Goal: Information Seeking & Learning: Learn about a topic

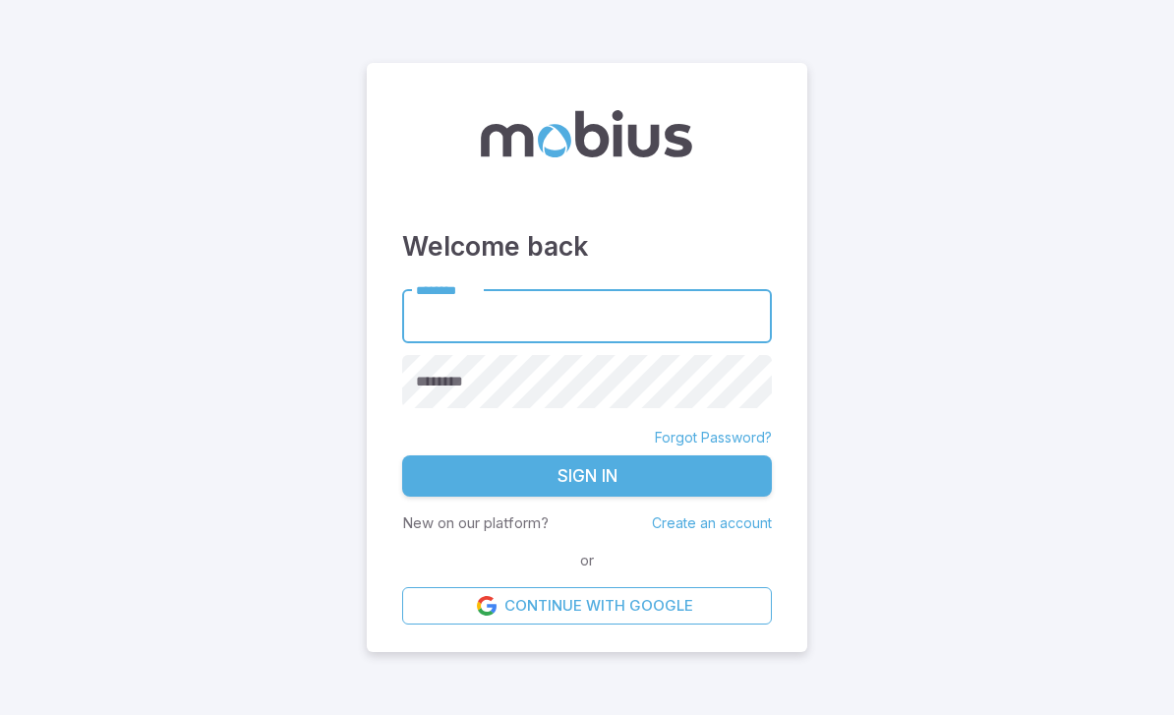
click at [610, 343] on input "********" at bounding box center [587, 316] width 370 height 54
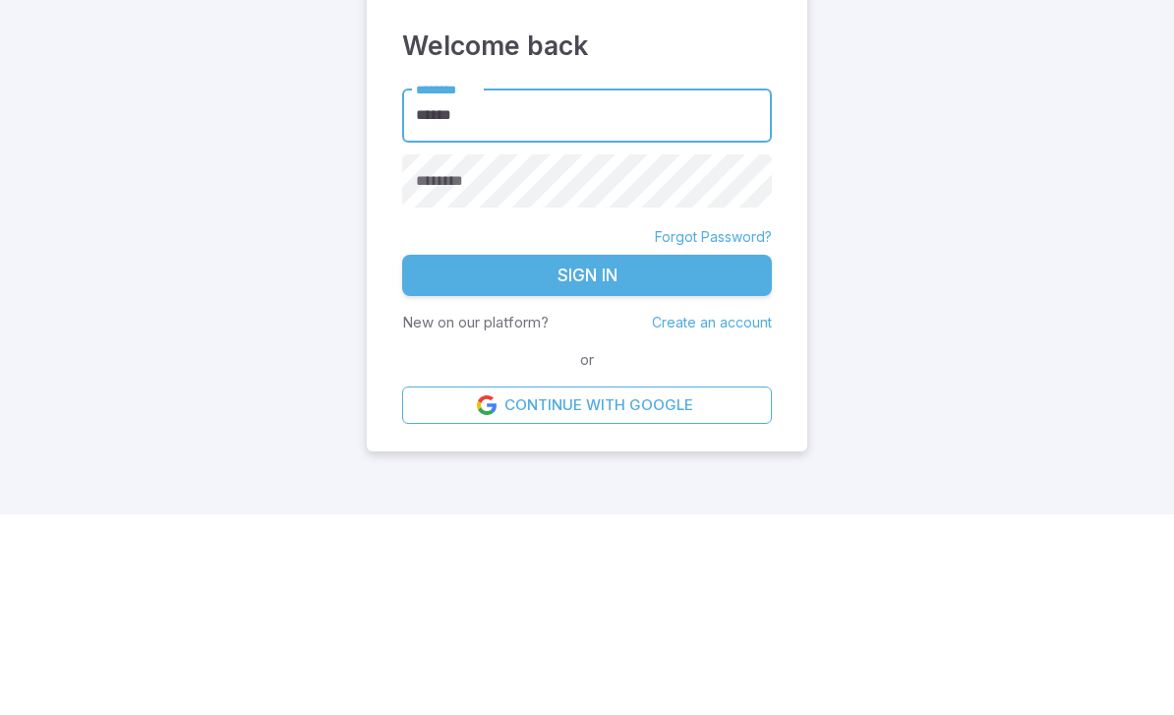
type input "******"
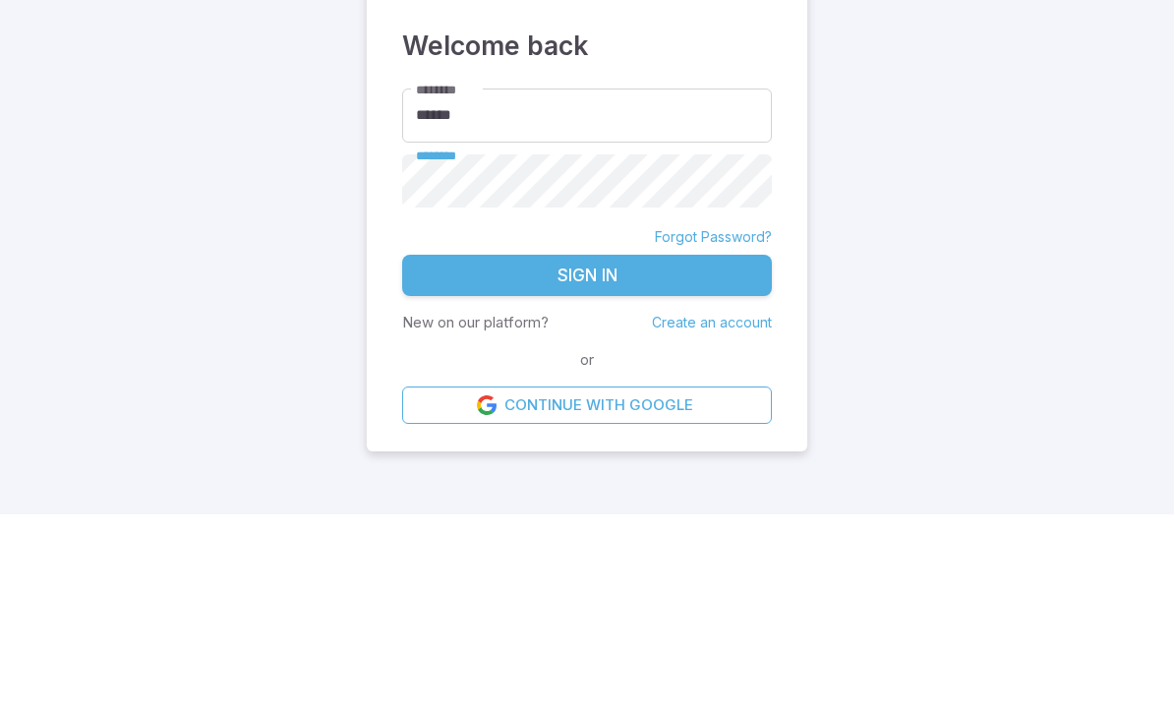
click at [587, 455] on button "Sign In" at bounding box center [587, 475] width 370 height 41
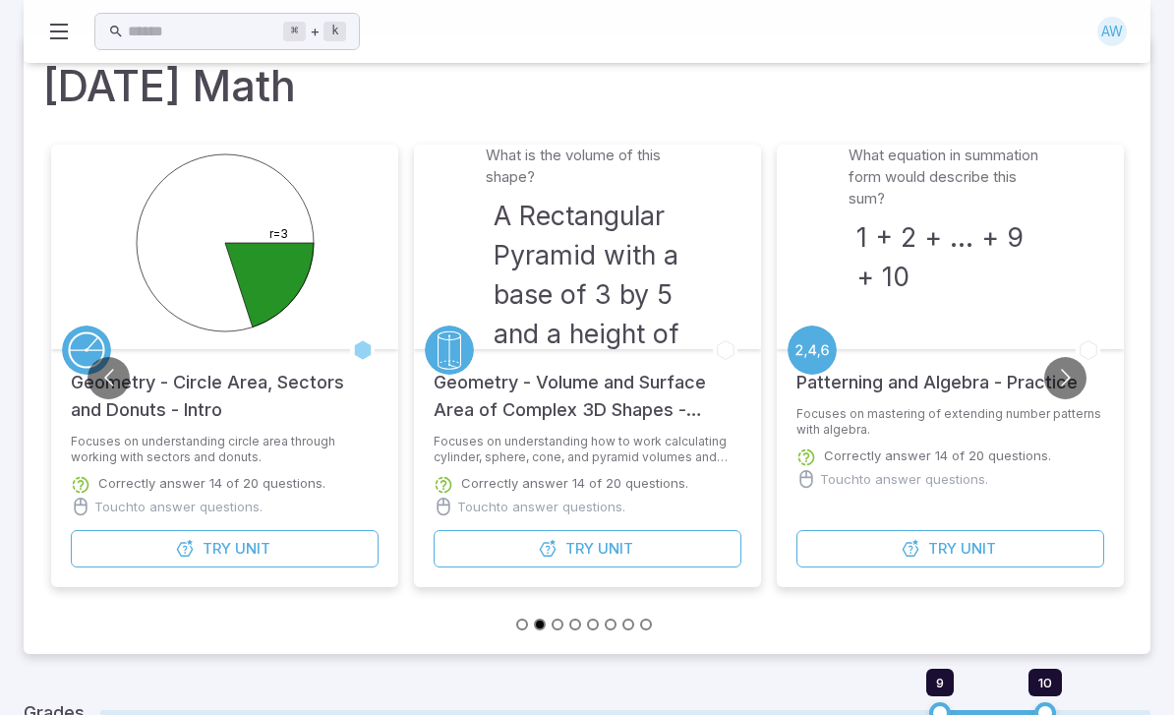
scroll to position [50, 0]
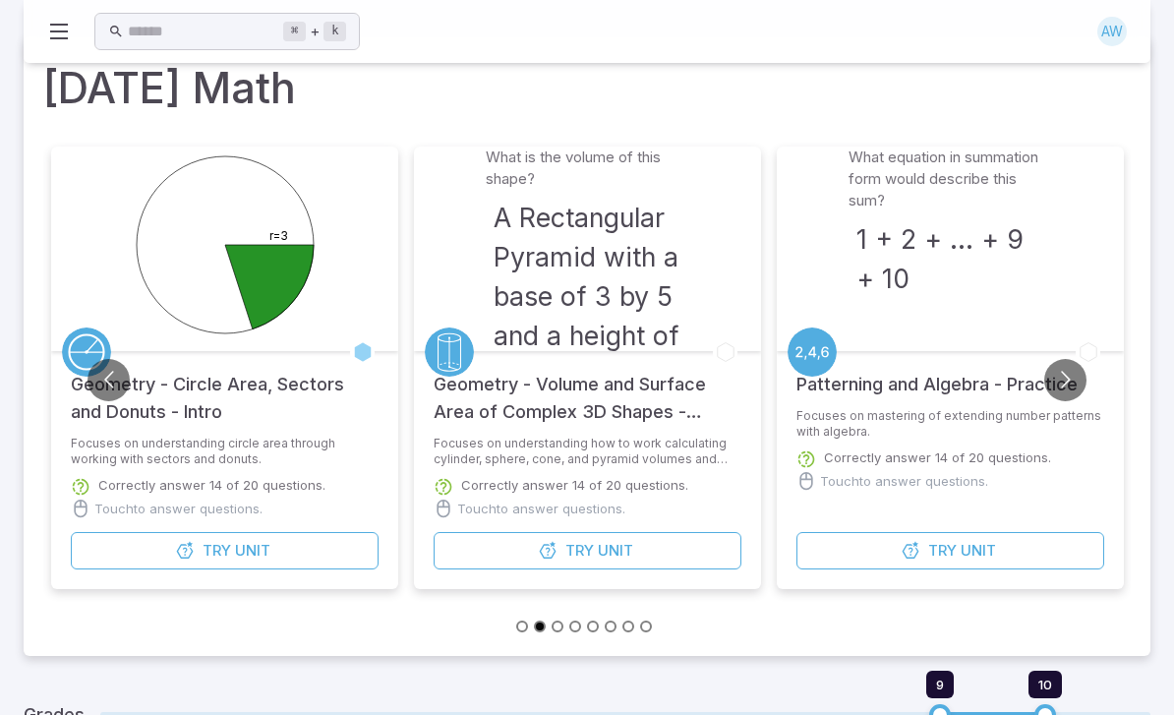
click at [1072, 377] on button "Go to next slide" at bounding box center [1065, 380] width 42 height 42
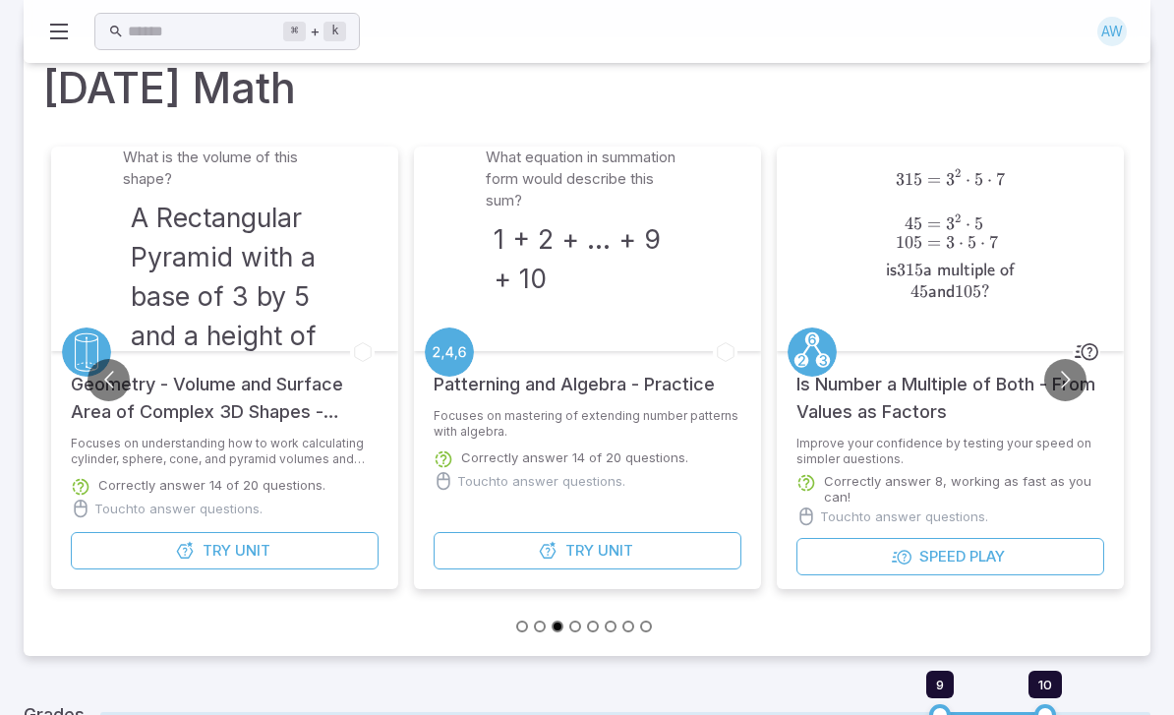
click at [1062, 388] on button "Go to next slide" at bounding box center [1065, 380] width 42 height 42
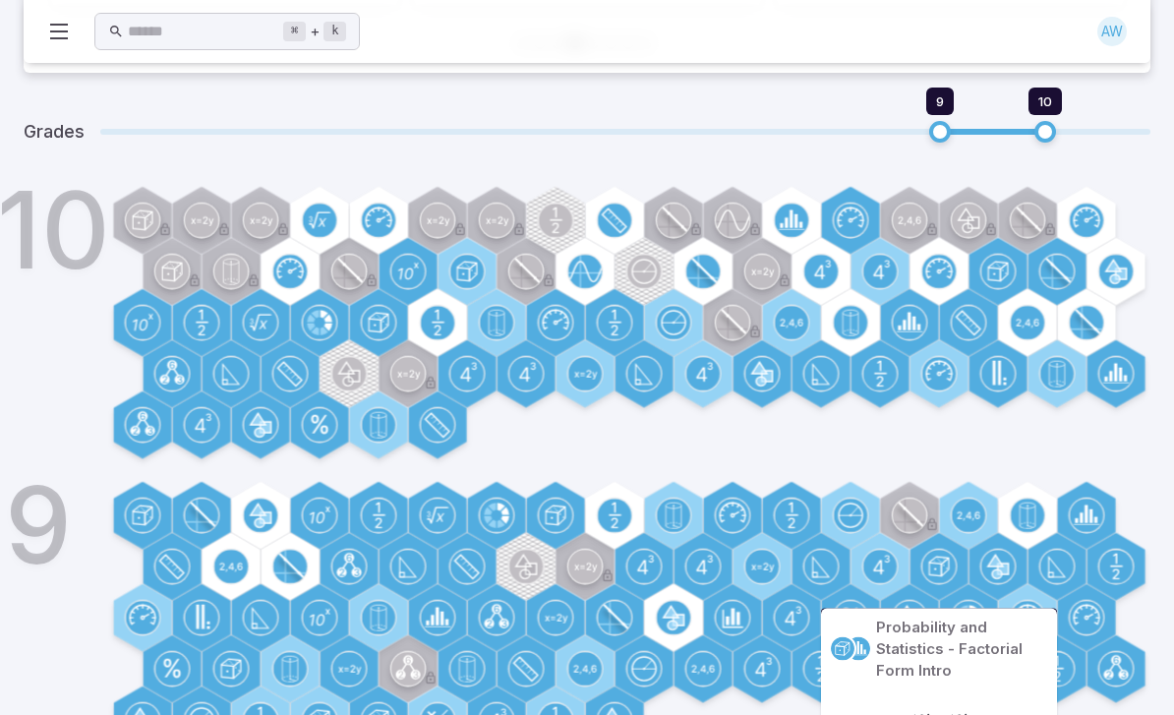
scroll to position [633, 0]
click at [898, 130] on span at bounding box center [625, 132] width 1050 height 6
type input "*"
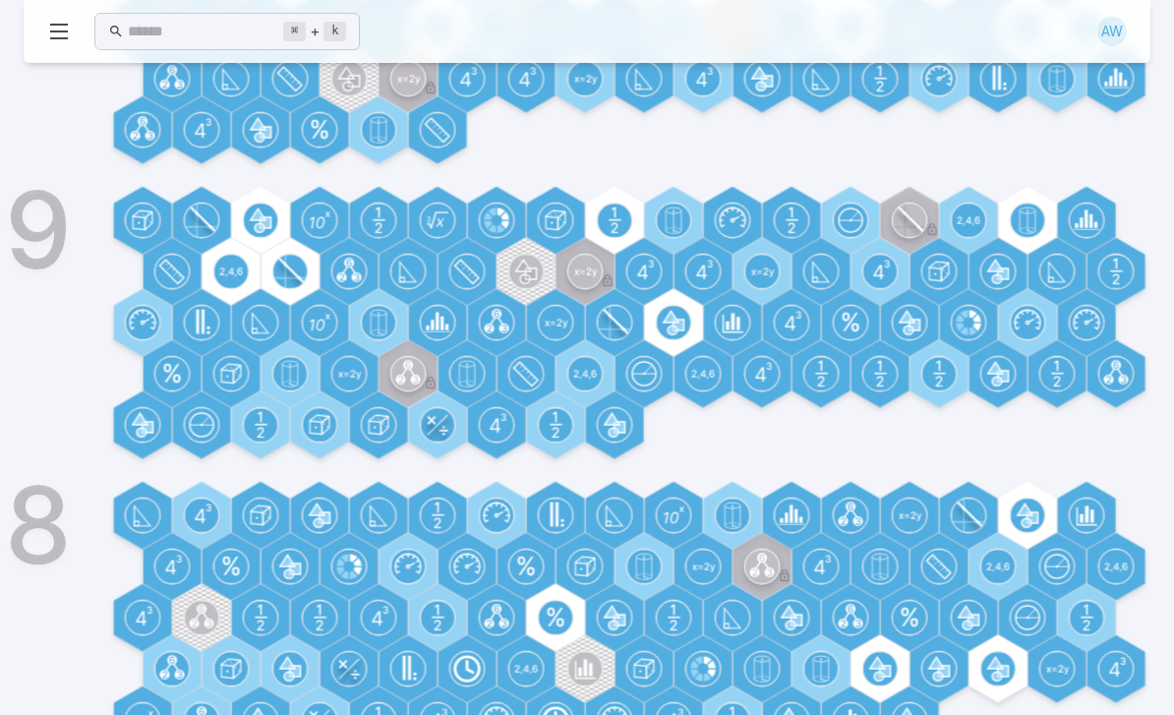
scroll to position [927, 0]
click at [292, 668] on icon at bounding box center [287, 670] width 15 height 24
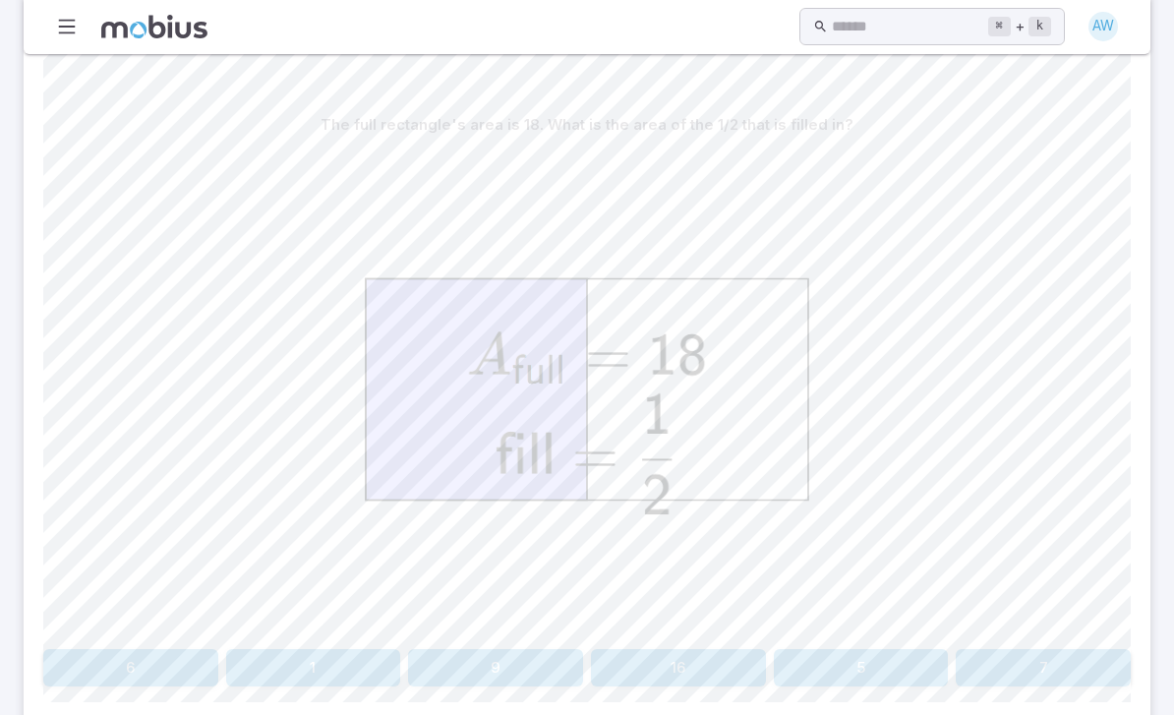
scroll to position [443, 0]
click at [447, 657] on button "9" at bounding box center [495, 665] width 175 height 37
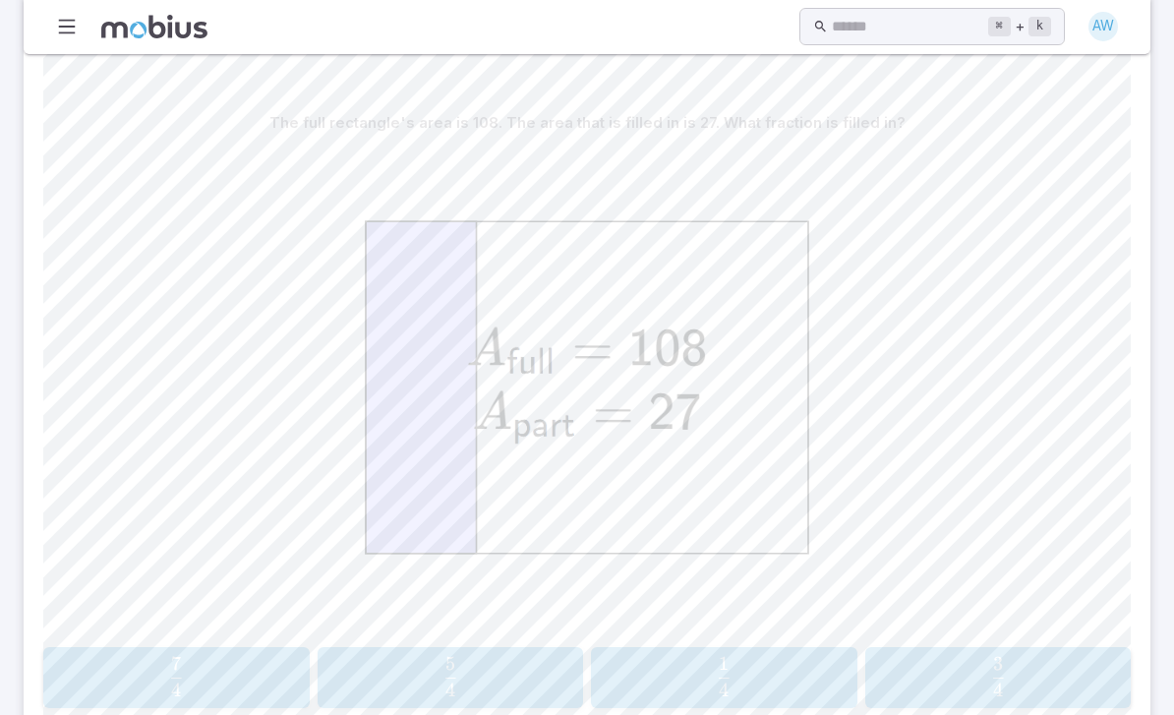
click at [769, 703] on button "1 4 \frac{1}{4} 4 1 ​" at bounding box center [724, 677] width 266 height 61
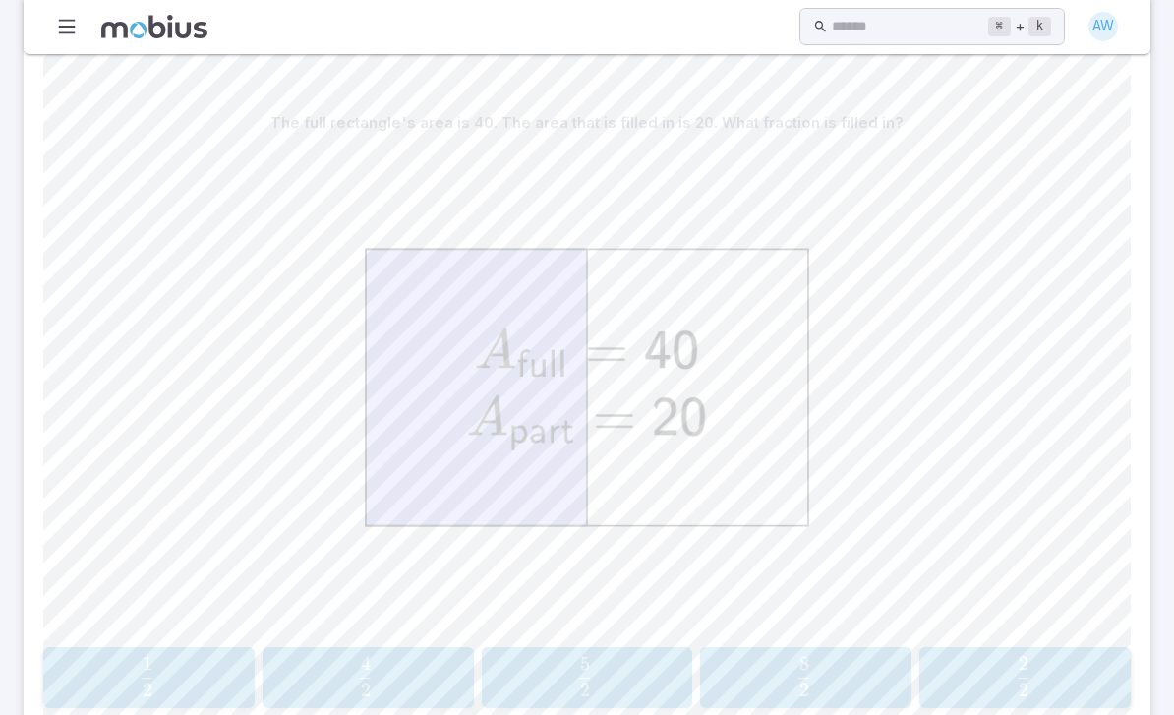
click at [188, 678] on span "2 1 ​" at bounding box center [147, 676] width 187 height 39
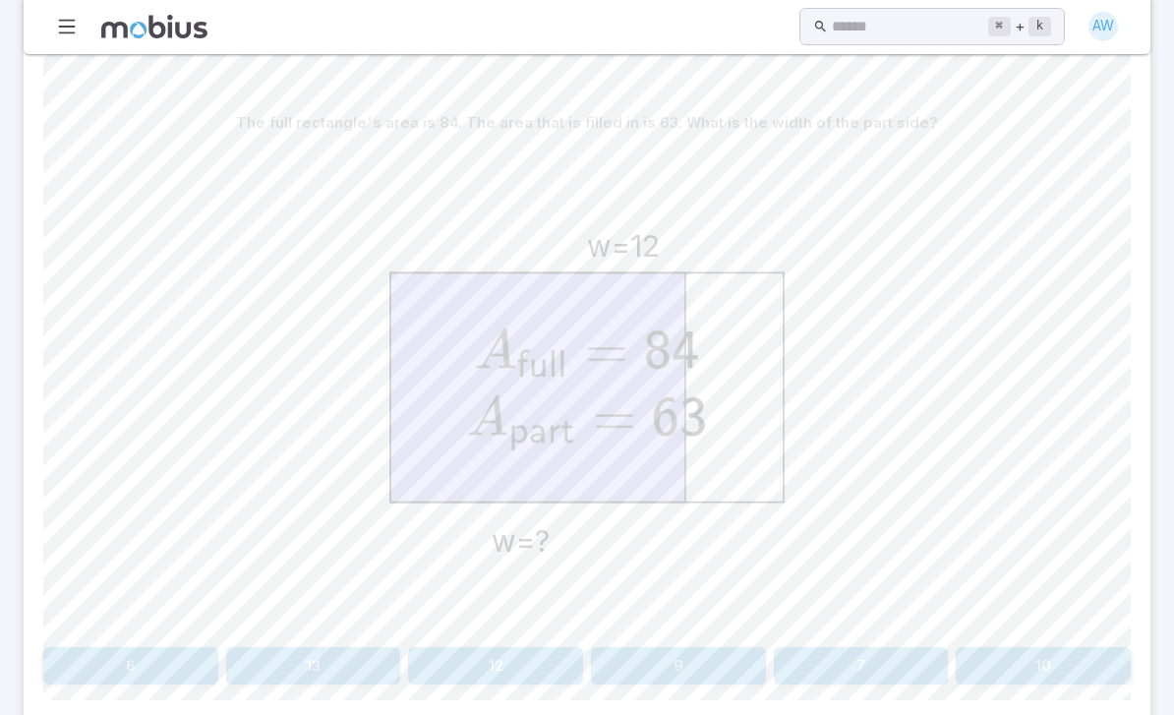
click at [651, 670] on button "9" at bounding box center [678, 665] width 175 height 37
click at [474, 665] on button "8" at bounding box center [495, 665] width 175 height 37
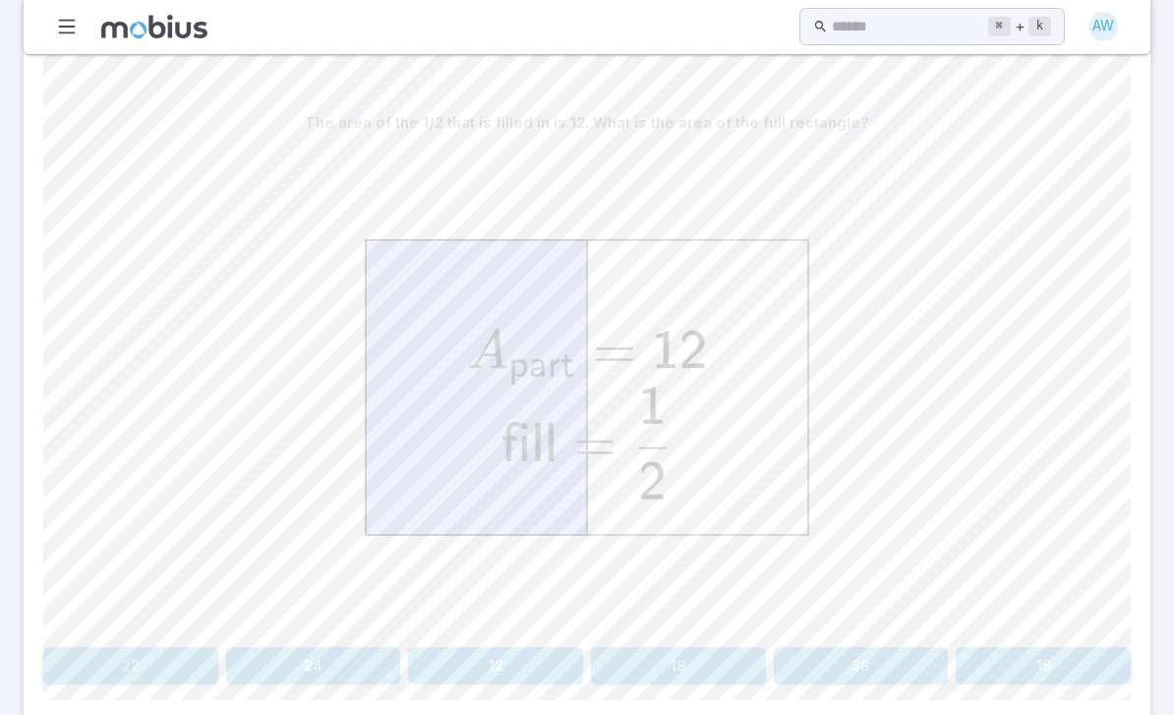
click at [287, 659] on button "24" at bounding box center [313, 665] width 175 height 37
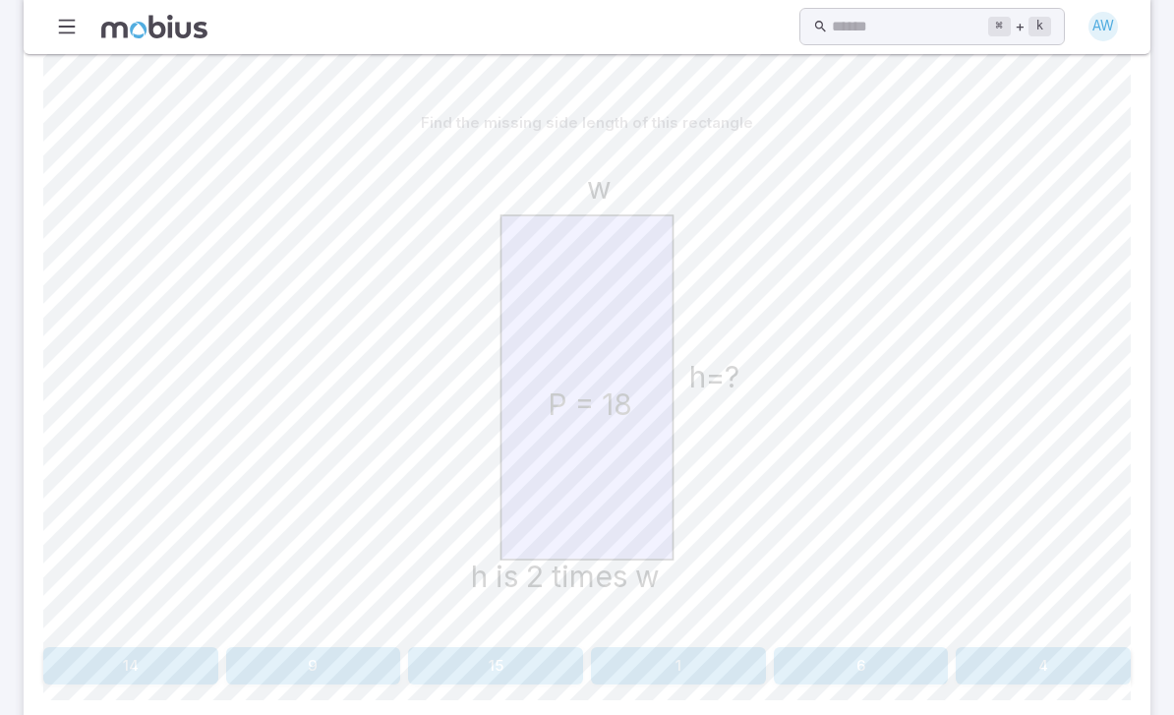
click at [839, 699] on div "Find the missing side length of this rectangle P = 18 h is 2 times w w h=? 14 9…" at bounding box center [587, 402] width 1088 height 675
click at [831, 654] on button "6" at bounding box center [861, 665] width 175 height 37
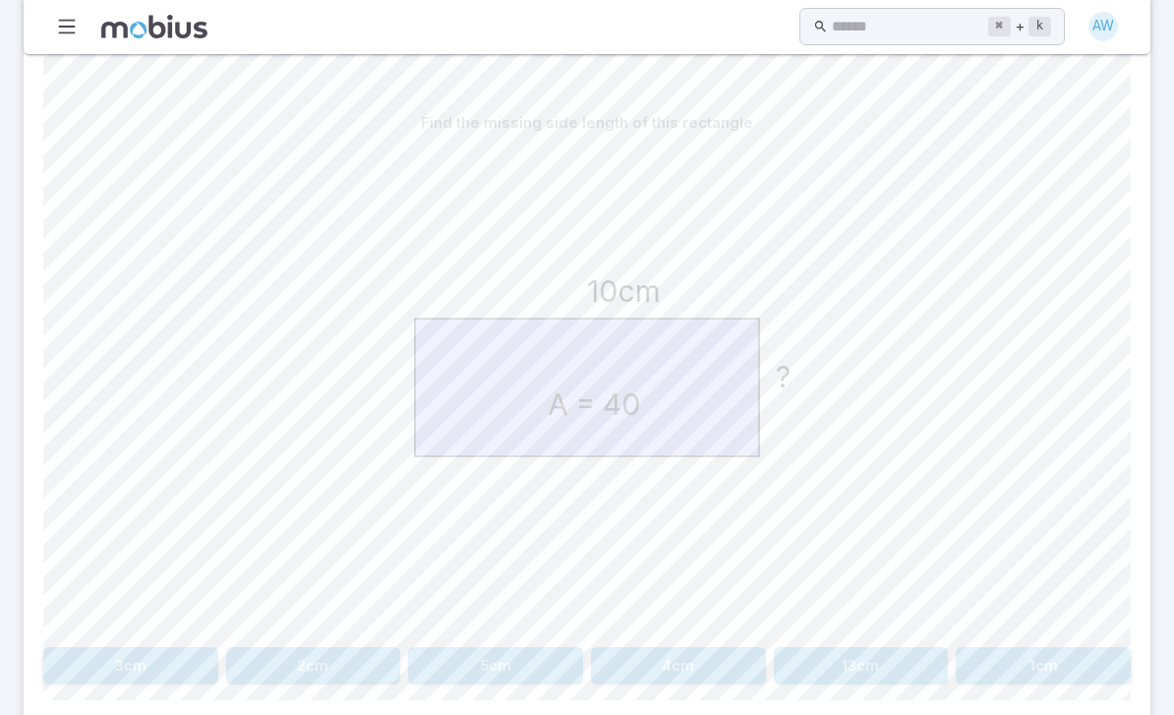
click at [716, 667] on button "4cm" at bounding box center [678, 665] width 175 height 37
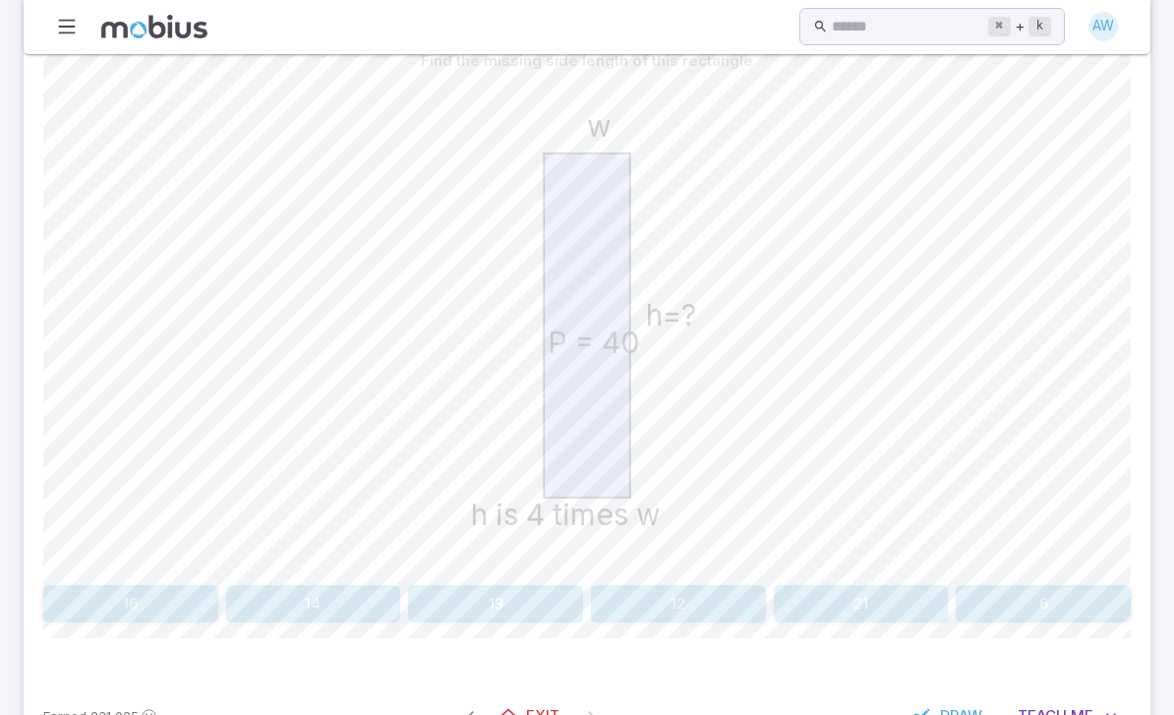
scroll to position [503, 0]
click at [140, 608] on button "16" at bounding box center [130, 604] width 175 height 37
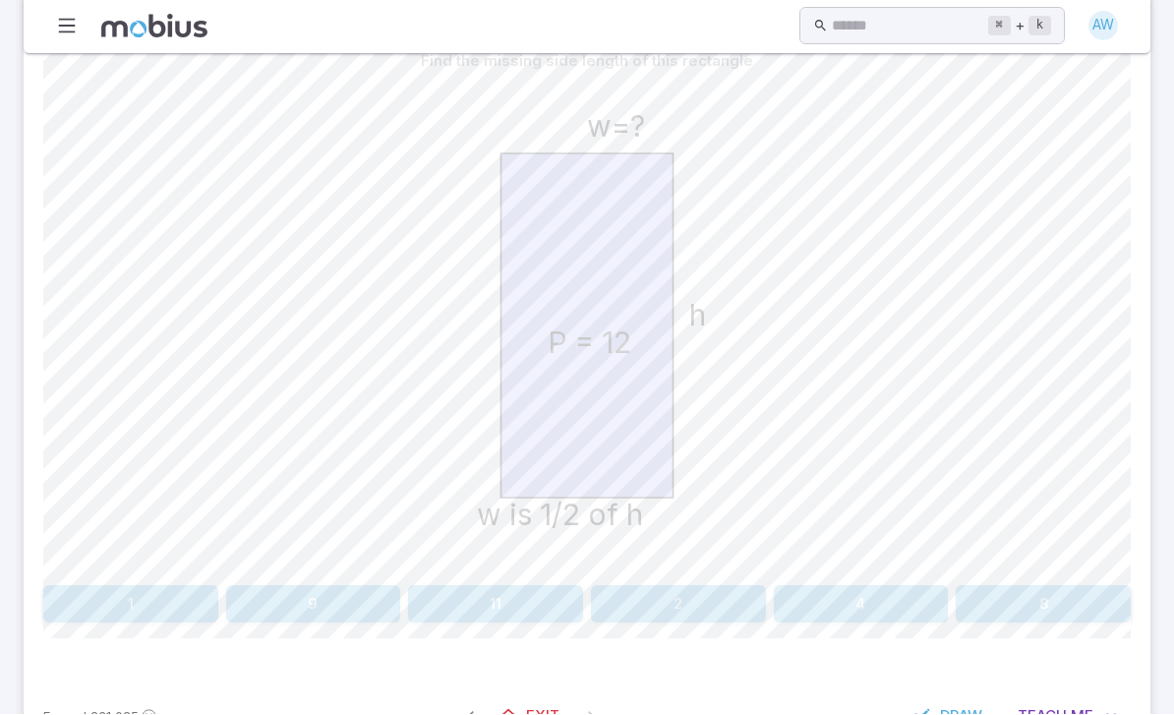
click at [119, 605] on button "1" at bounding box center [130, 604] width 175 height 37
click at [698, 615] on button "12" at bounding box center [678, 604] width 175 height 37
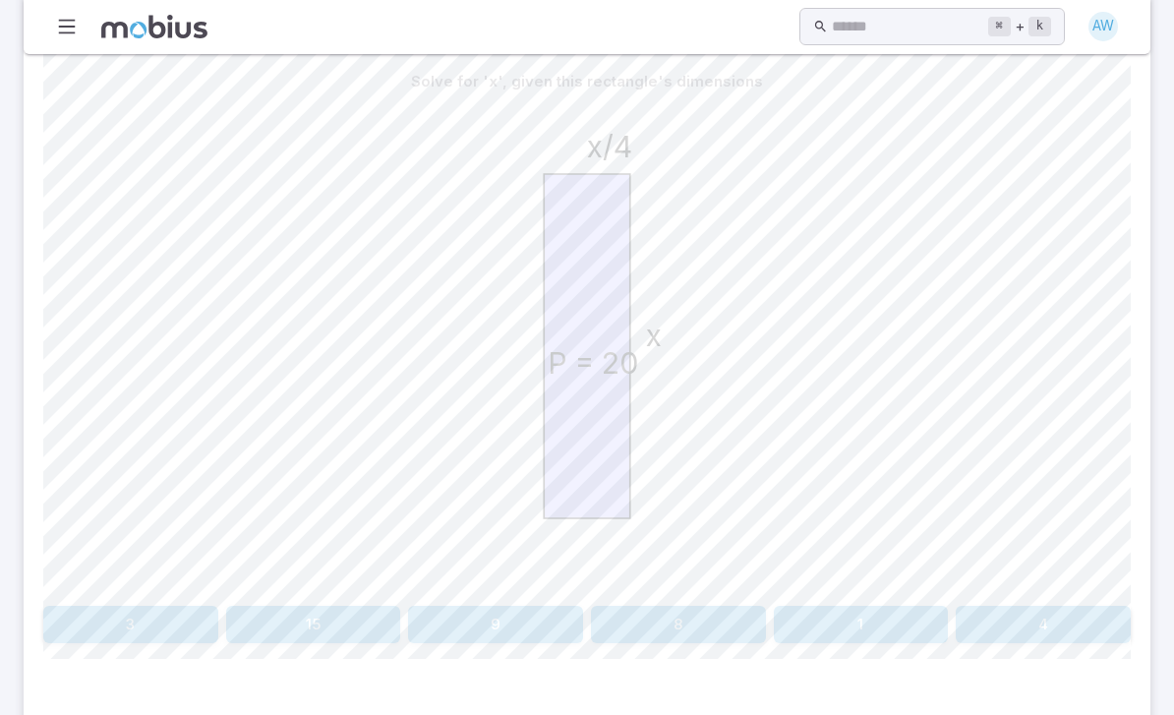
scroll to position [488, 0]
click at [1035, 627] on button "4" at bounding box center [1043, 620] width 175 height 37
click at [880, 628] on button "6" at bounding box center [861, 628] width 175 height 37
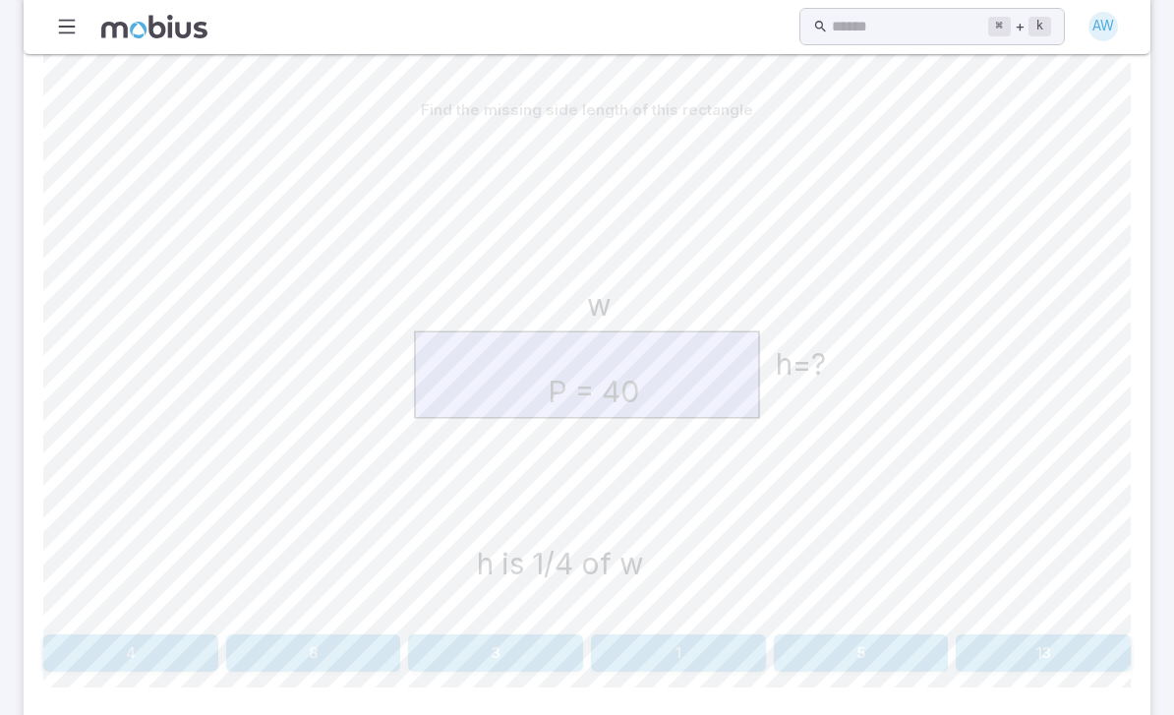
scroll to position [455, 0]
click at [111, 650] on button "4" at bounding box center [130, 652] width 175 height 37
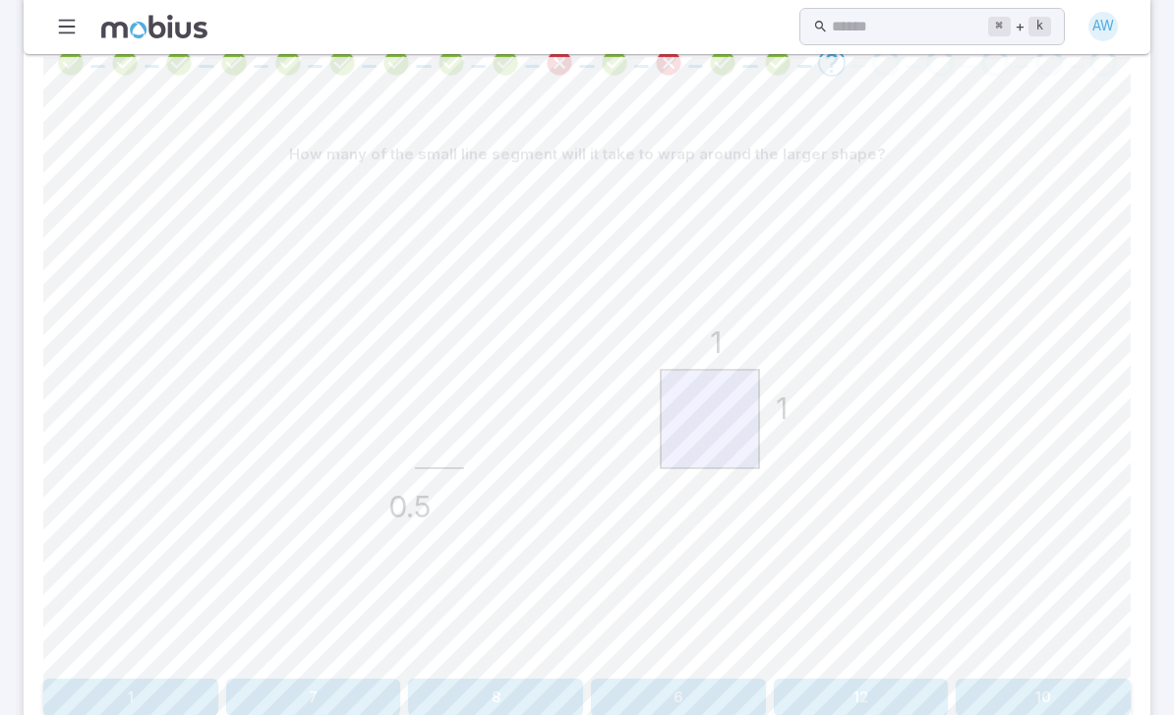
scroll to position [402, 0]
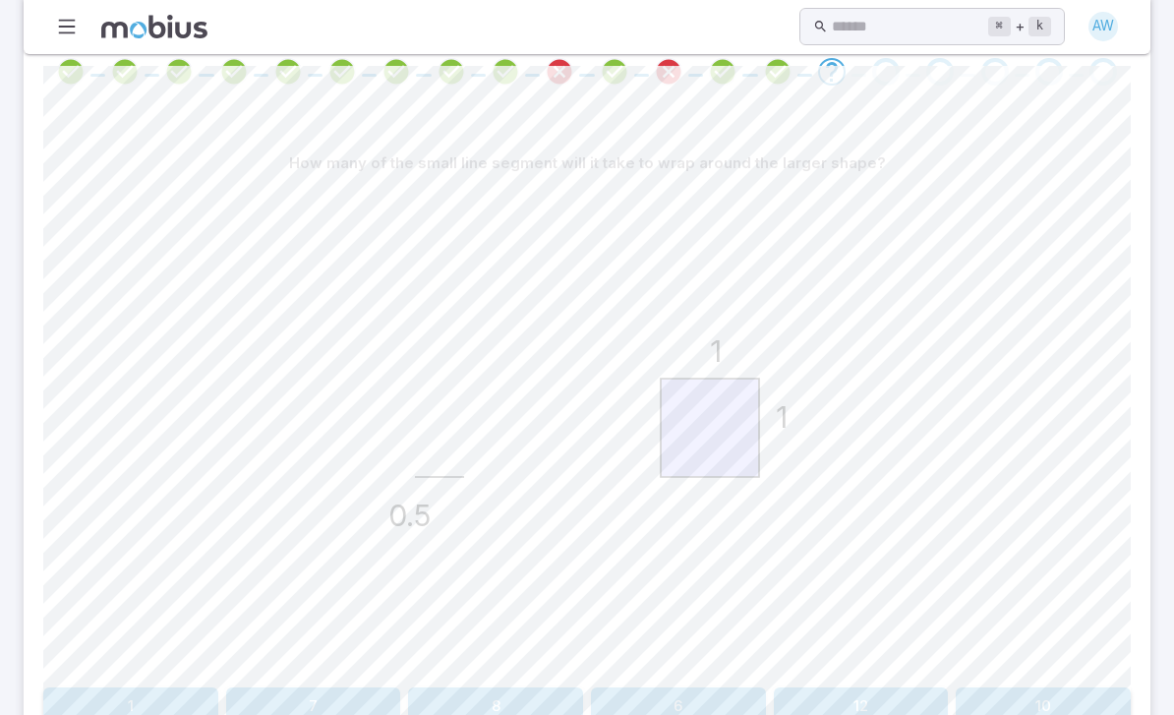
click at [491, 669] on icon "0.5 1 1" at bounding box center [587, 428] width 492 height 492
click at [503, 680] on div "How many of the small line segment will it take to wrap around the larger shape…" at bounding box center [587, 435] width 1088 height 580
click at [516, 705] on button "8" at bounding box center [495, 705] width 175 height 37
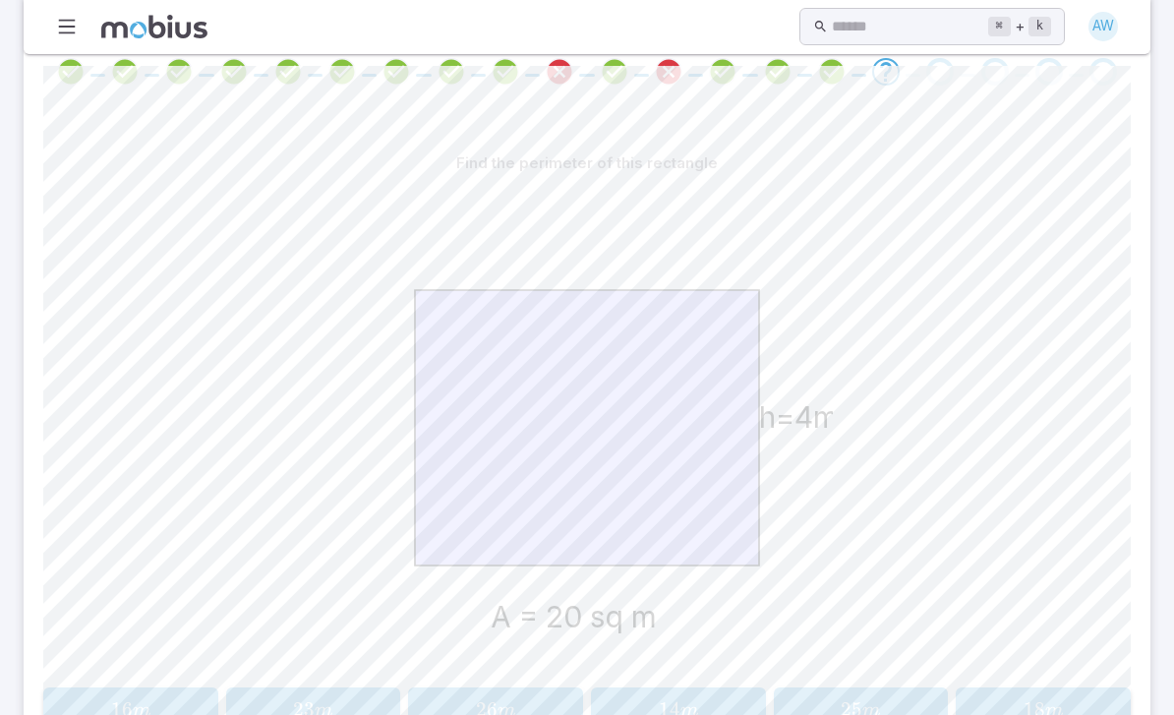
click at [1052, 695] on div "18 m 18m 18 m" at bounding box center [1044, 710] width 162 height 30
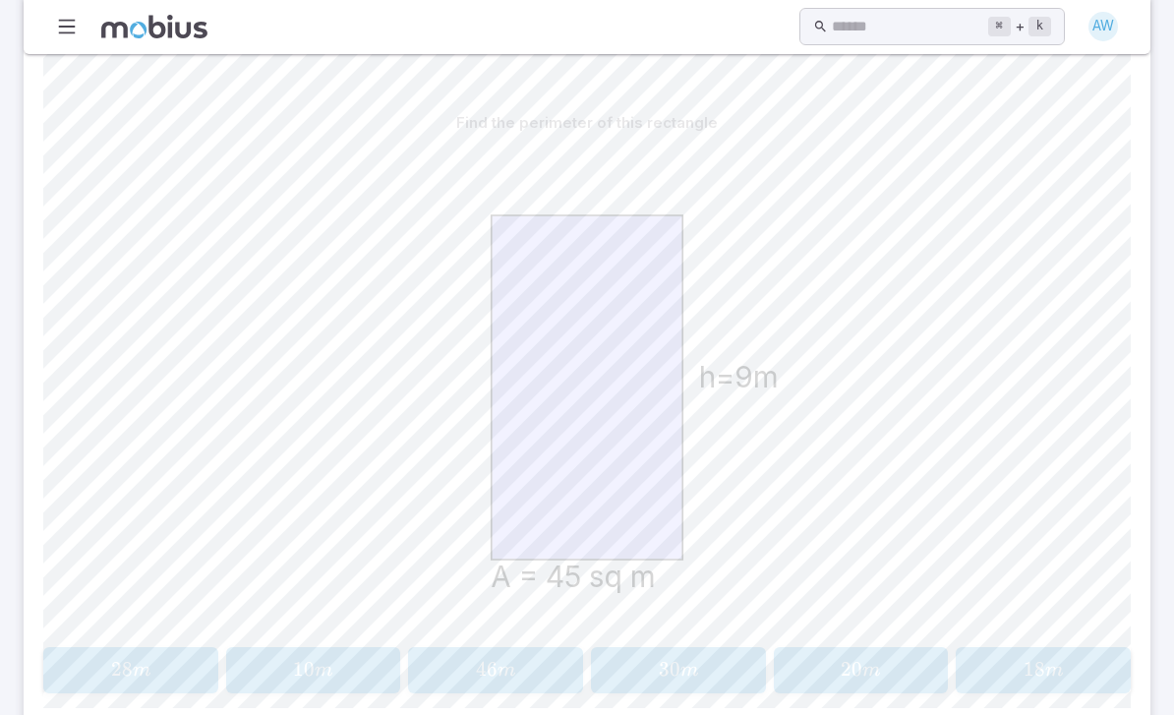
scroll to position [439, 0]
click at [504, 675] on span "m" at bounding box center [507, 675] width 18 height 20
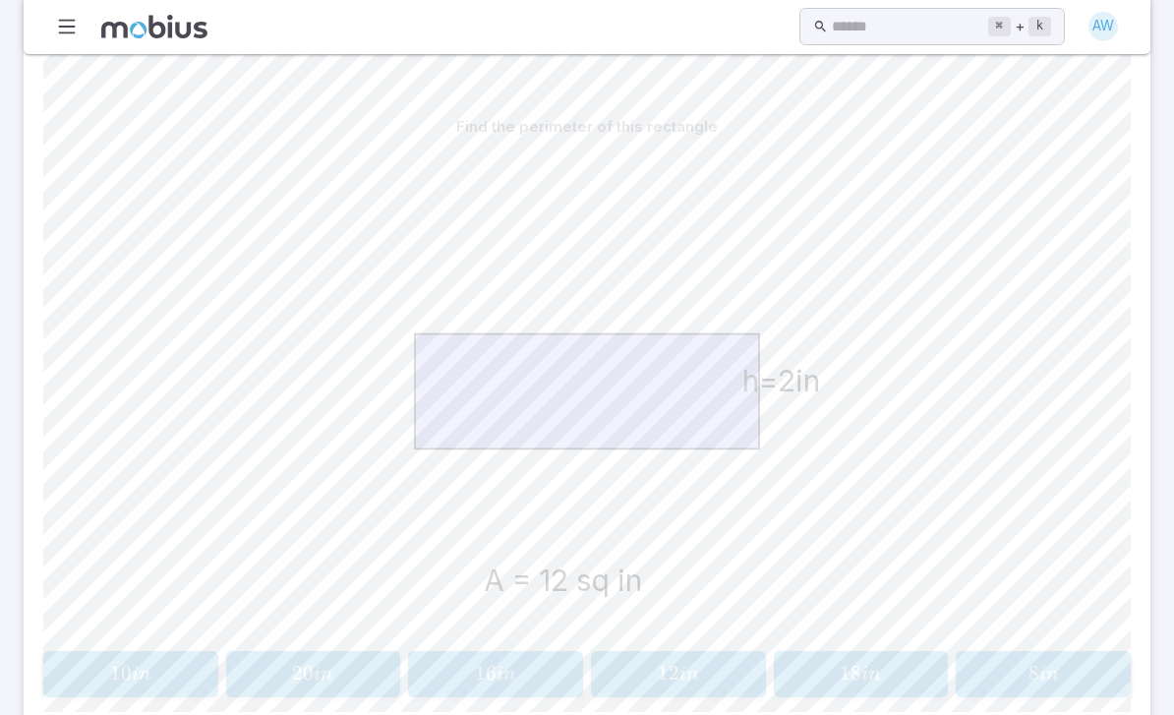
click at [707, 688] on button "12 i n 12in 12 in" at bounding box center [678, 674] width 175 height 46
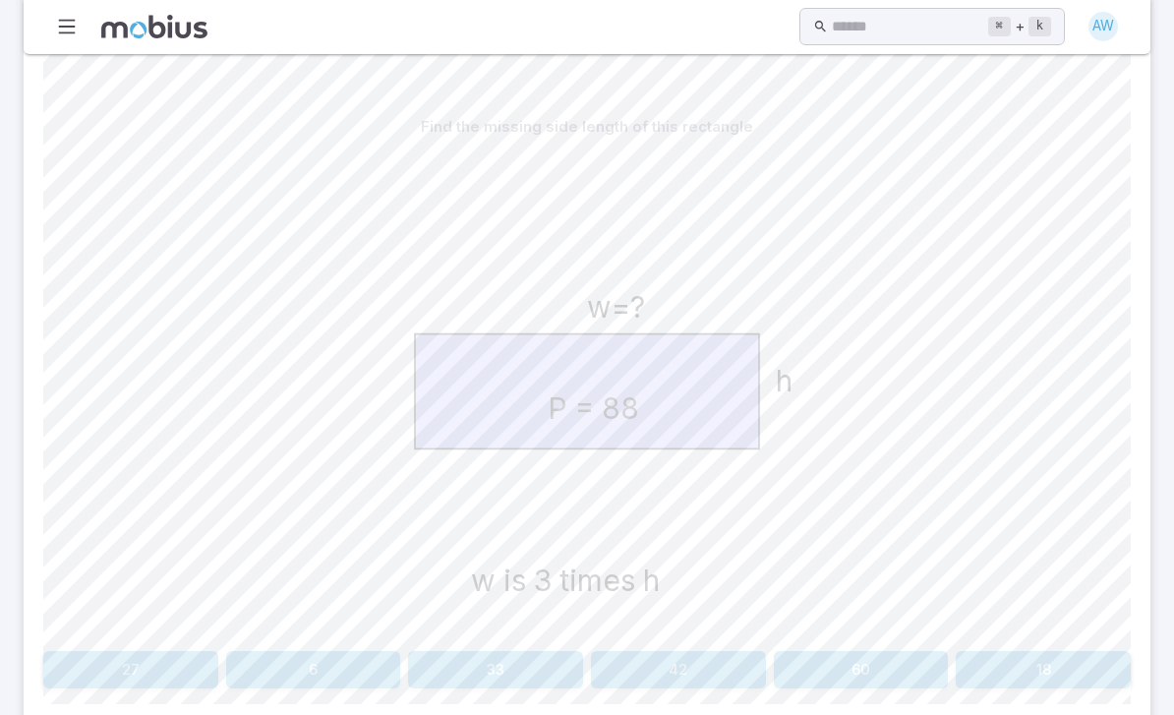
click at [505, 674] on button "33" at bounding box center [495, 669] width 175 height 37
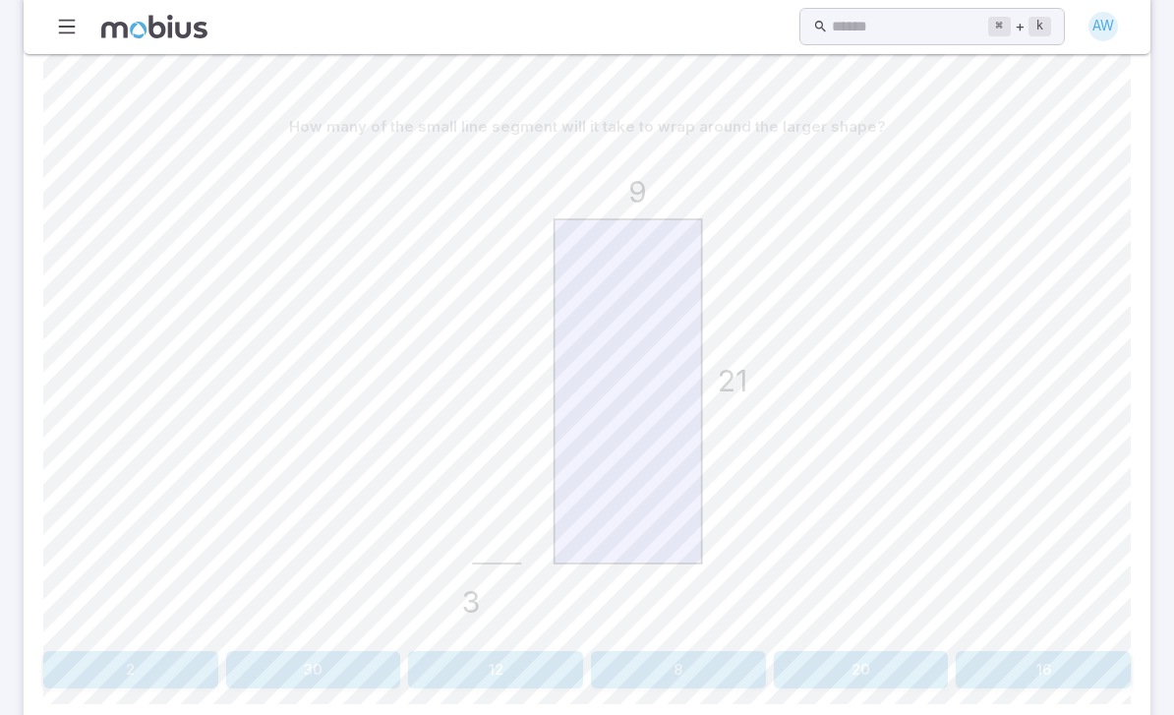
click at [674, 669] on button "8" at bounding box center [678, 669] width 175 height 37
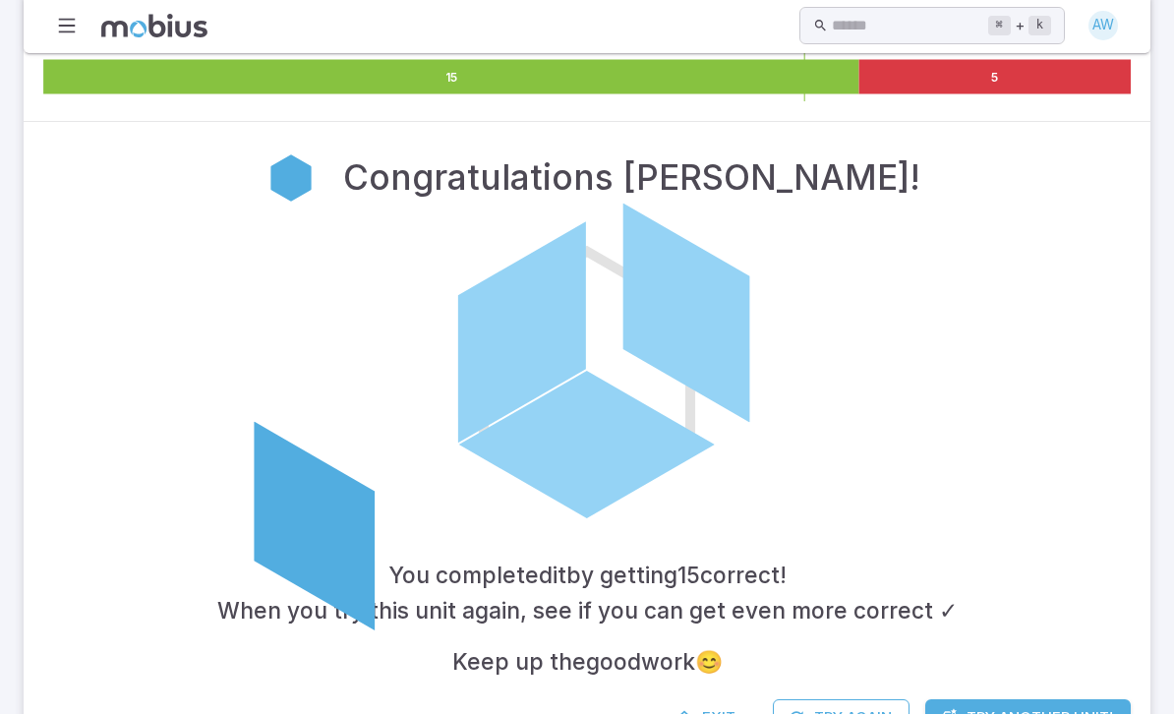
scroll to position [316, 0]
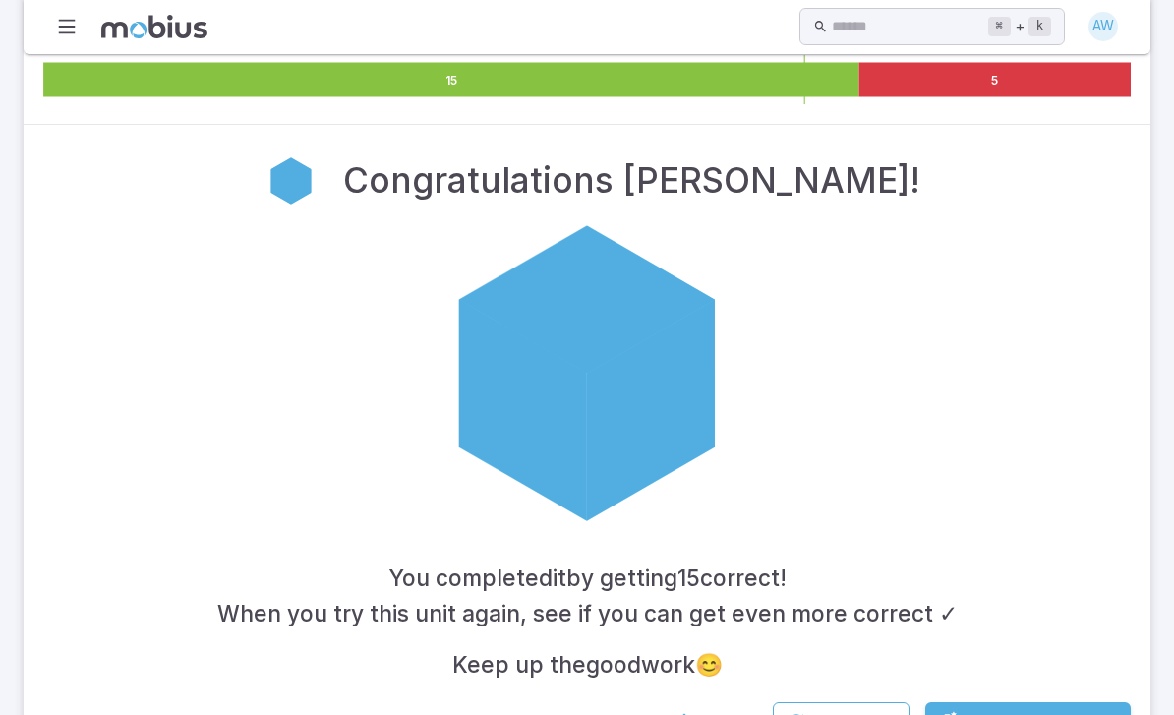
click at [697, 710] on link "Exit" at bounding box center [707, 720] width 85 height 37
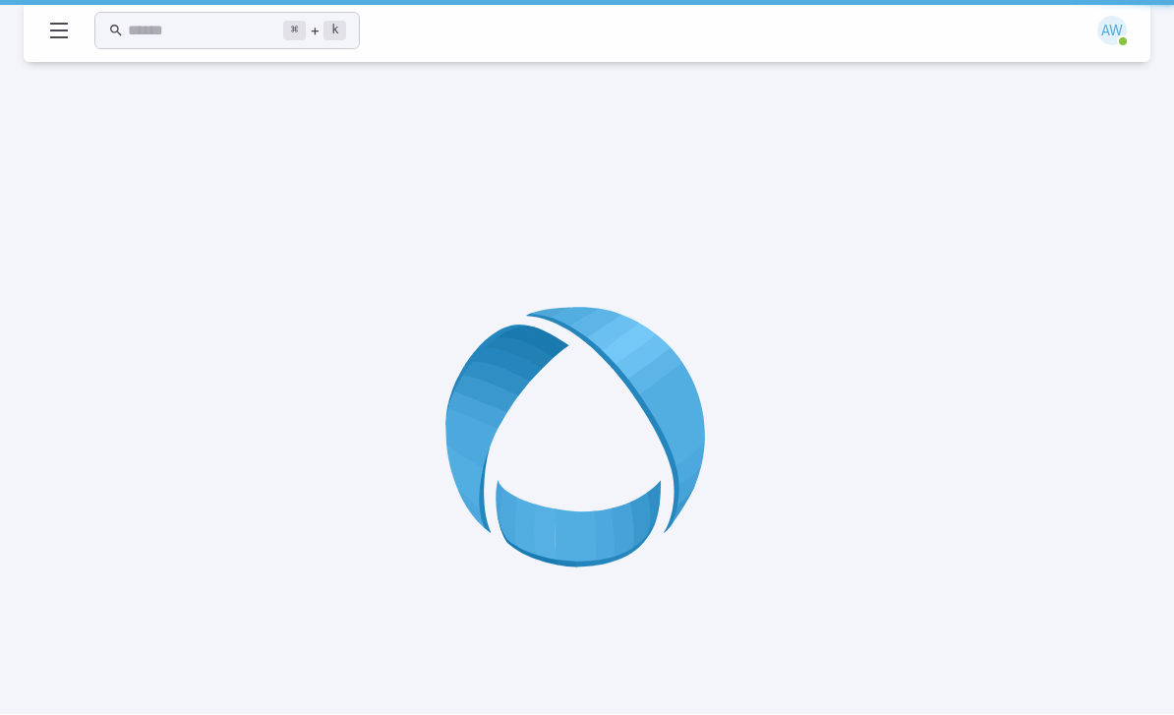
scroll to position [1, 0]
